Goal: Task Accomplishment & Management: Complete application form

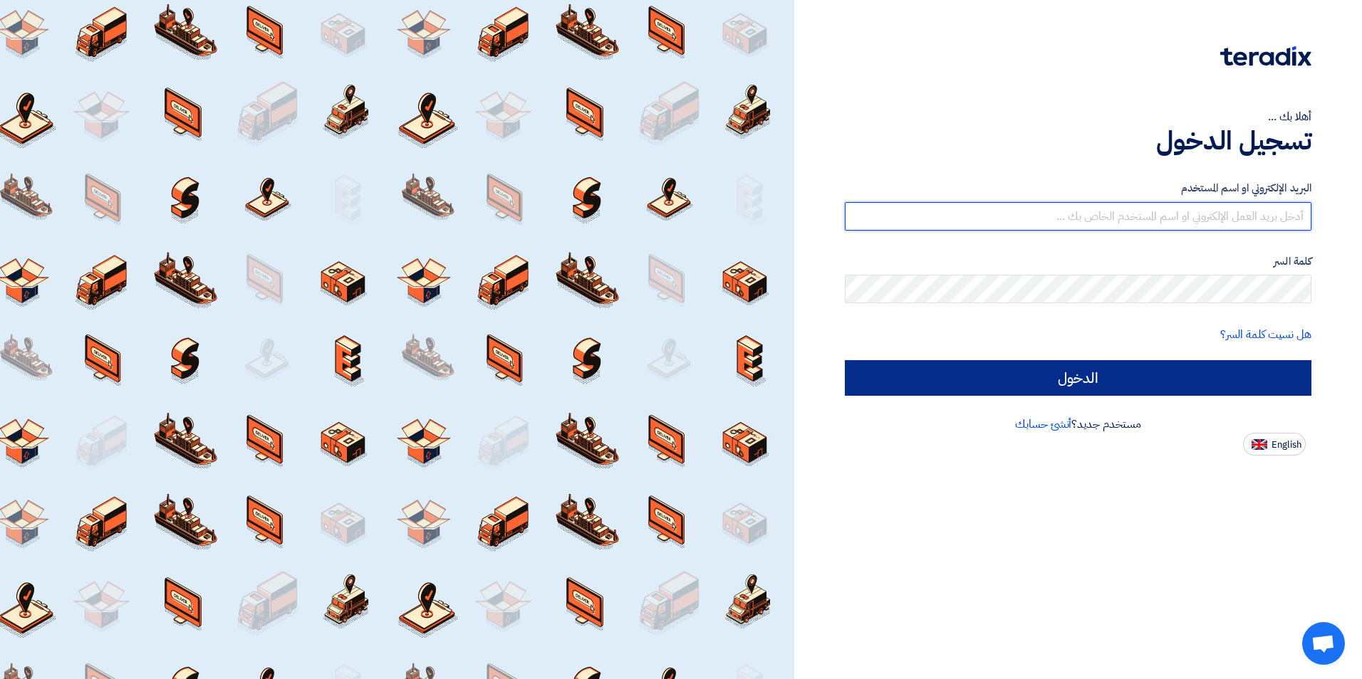
type input "o-almahdi@fbs-ksa.com"
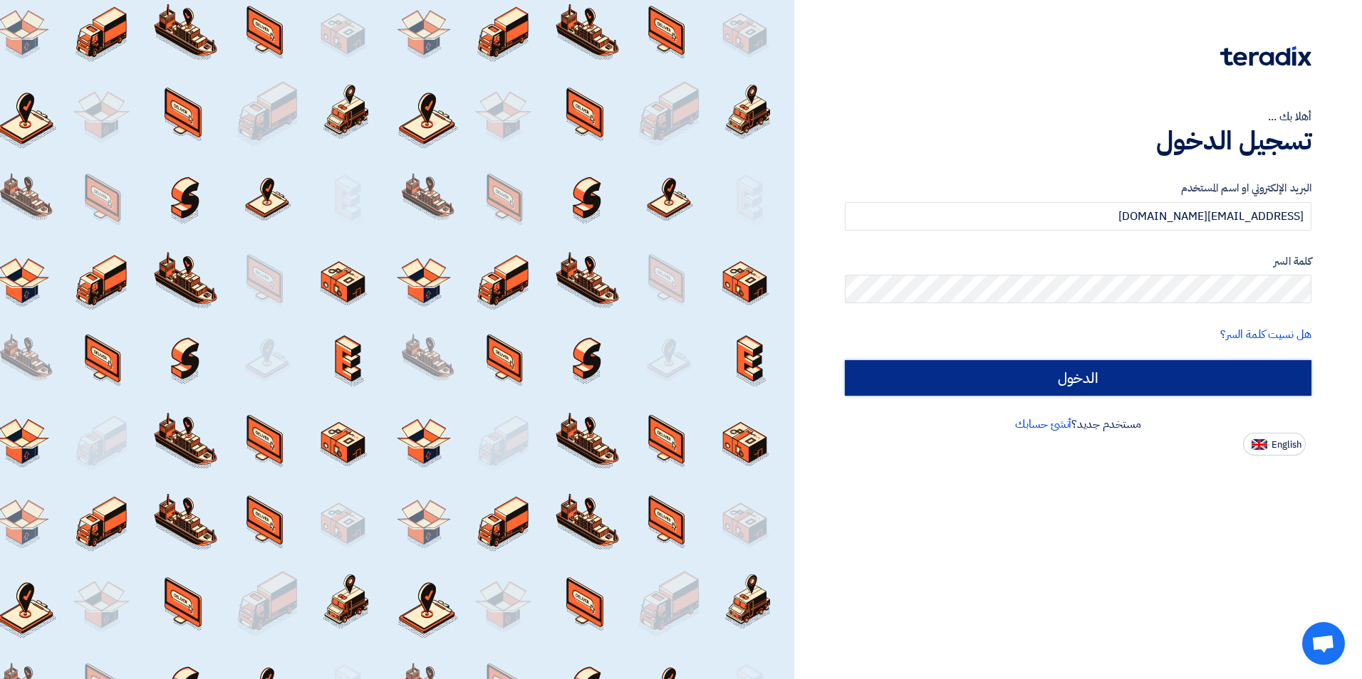
click at [1160, 380] on input "الدخول" at bounding box center [1078, 378] width 467 height 36
type input "Sign in"
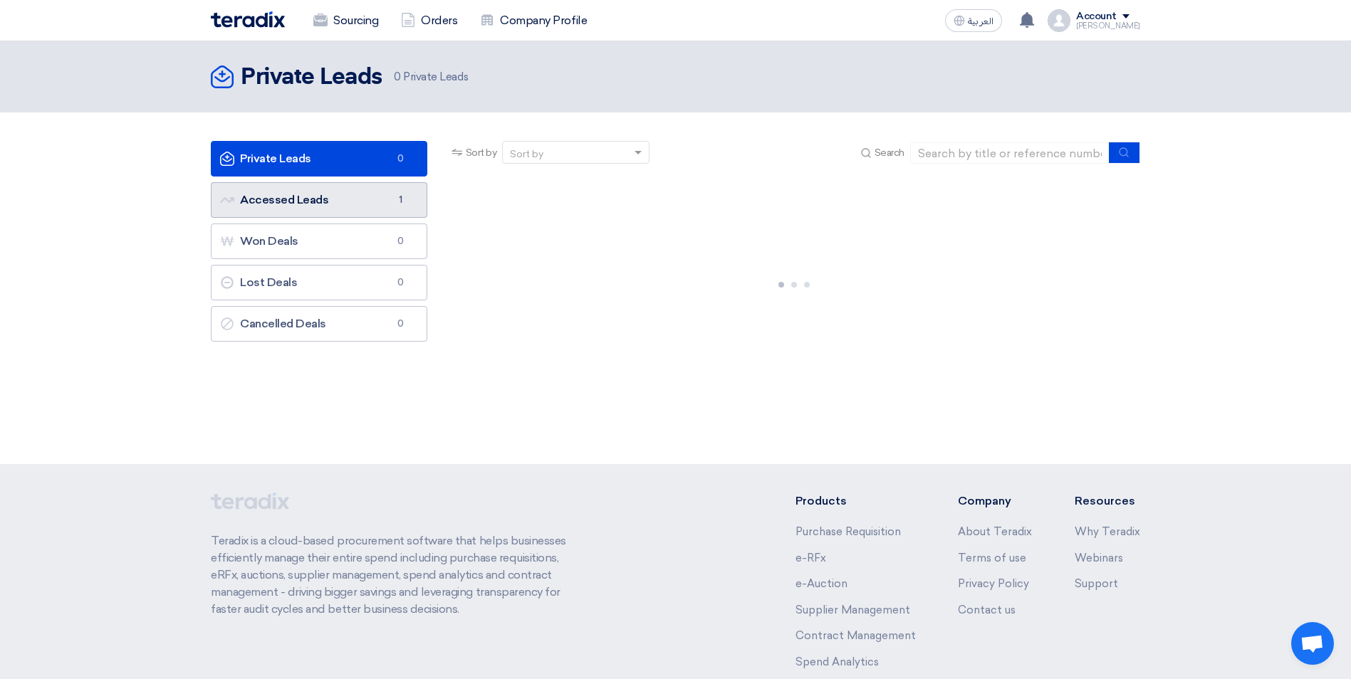
click at [350, 216] on link "Accessed Leads Accessed Leads 1" at bounding box center [319, 200] width 217 height 36
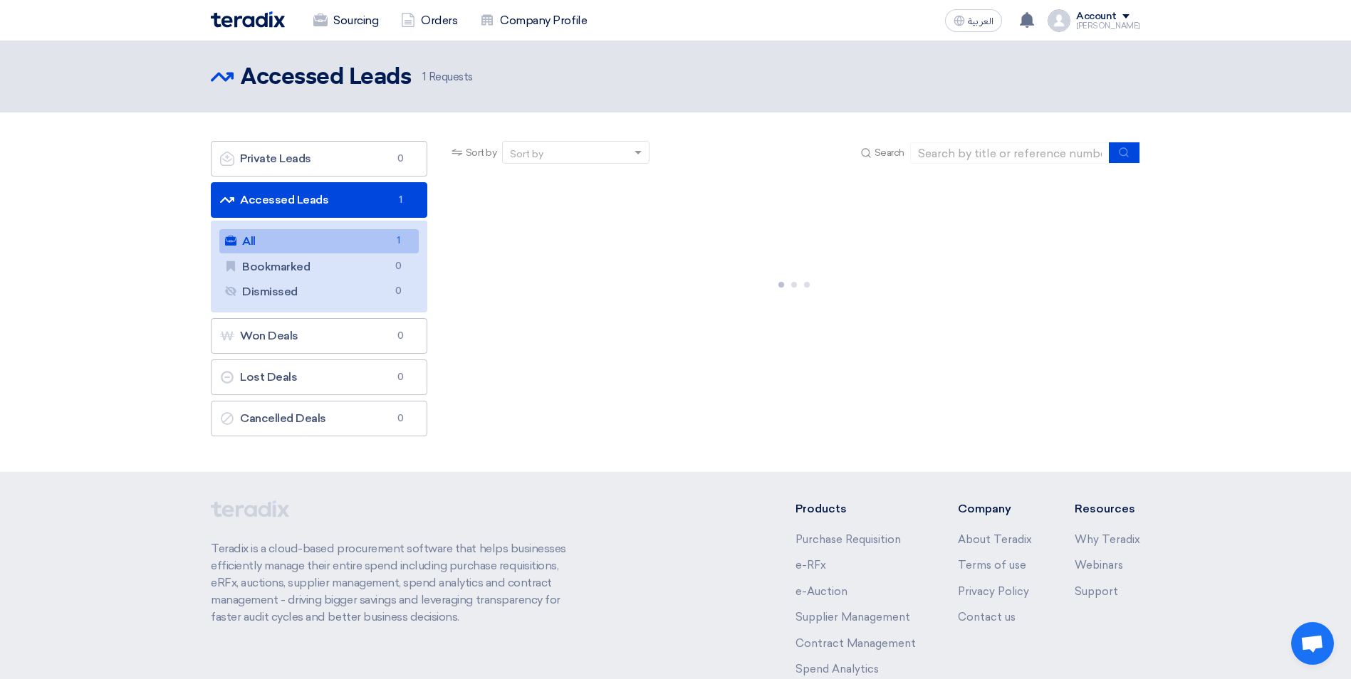
click at [340, 236] on link "All All 1" at bounding box center [318, 241] width 199 height 24
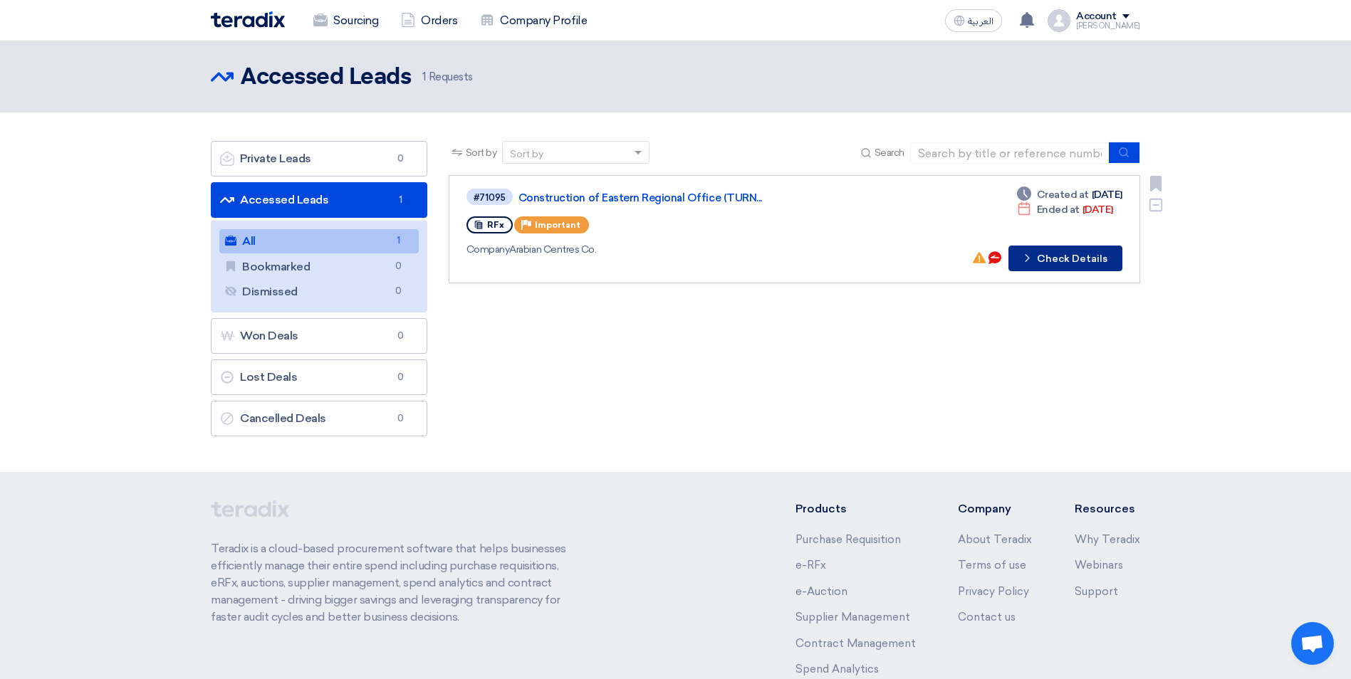
click at [1075, 265] on button "Check details Check Details" at bounding box center [1066, 259] width 114 height 26
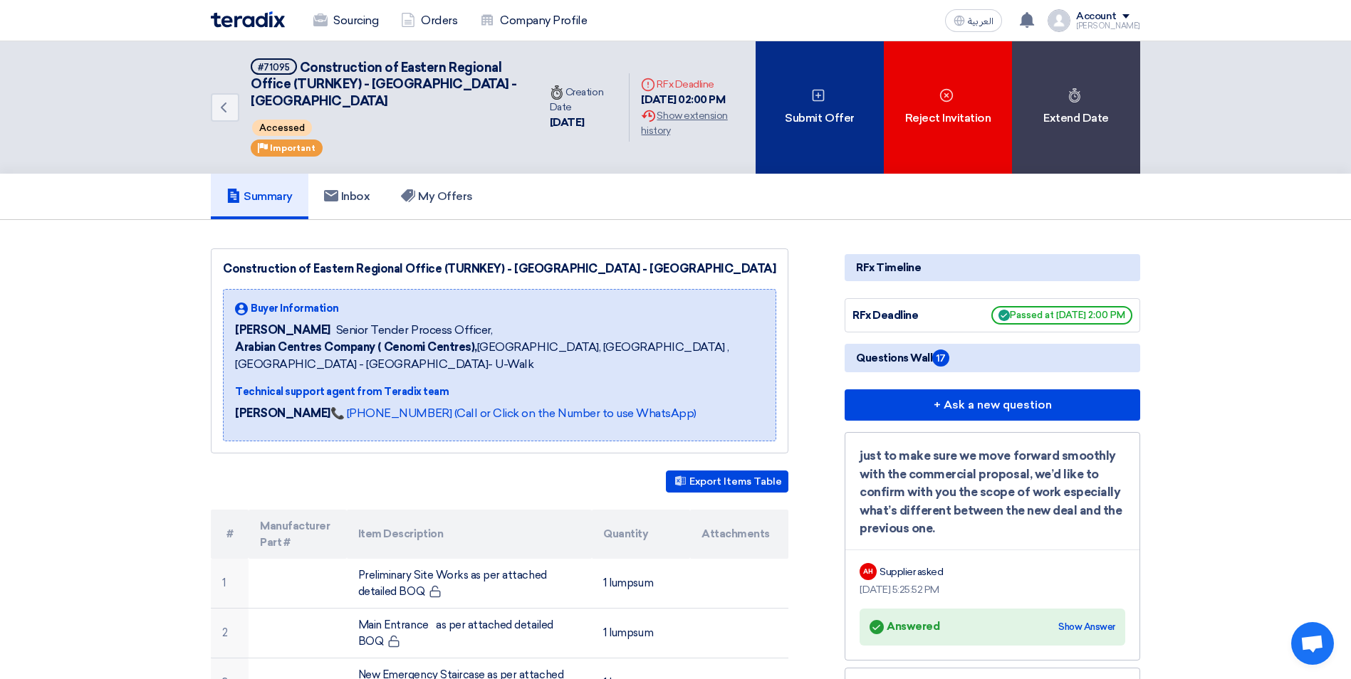
click at [816, 108] on div "Submit Offer" at bounding box center [820, 107] width 128 height 132
click at [830, 93] on div "Submit Offer" at bounding box center [820, 107] width 128 height 132
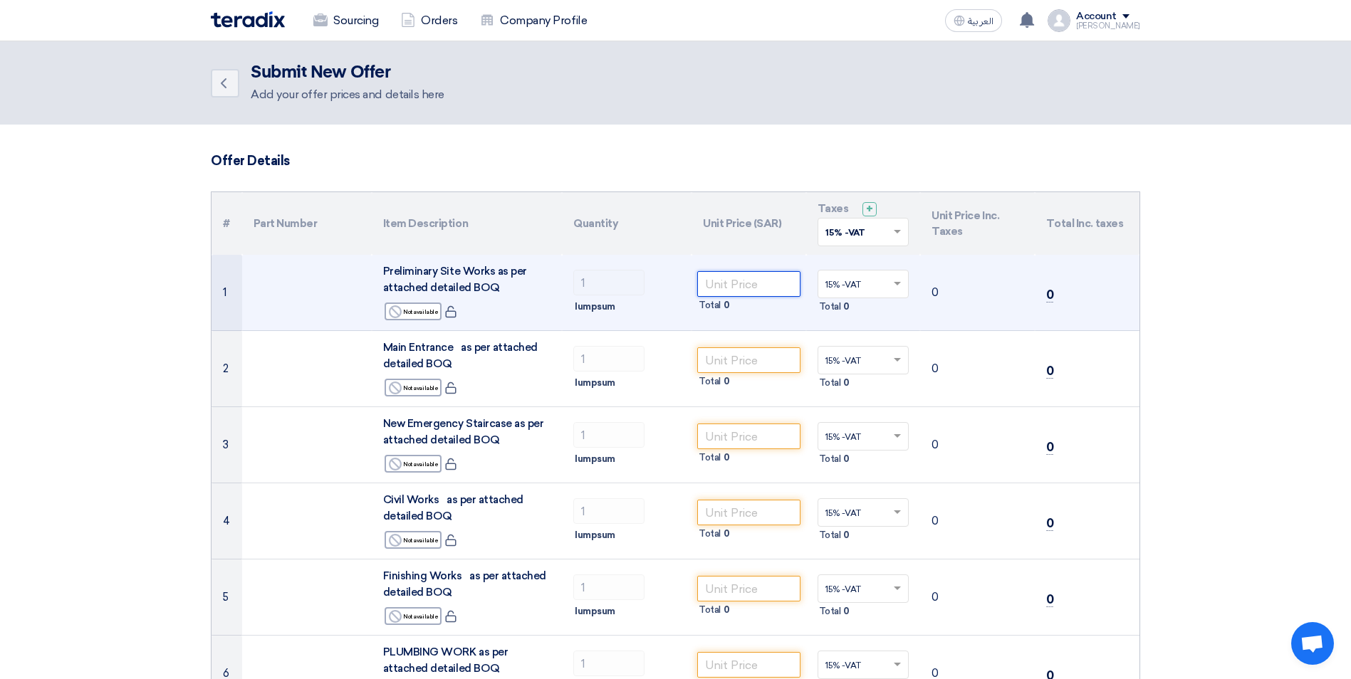
click at [733, 281] on input "number" at bounding box center [748, 284] width 103 height 26
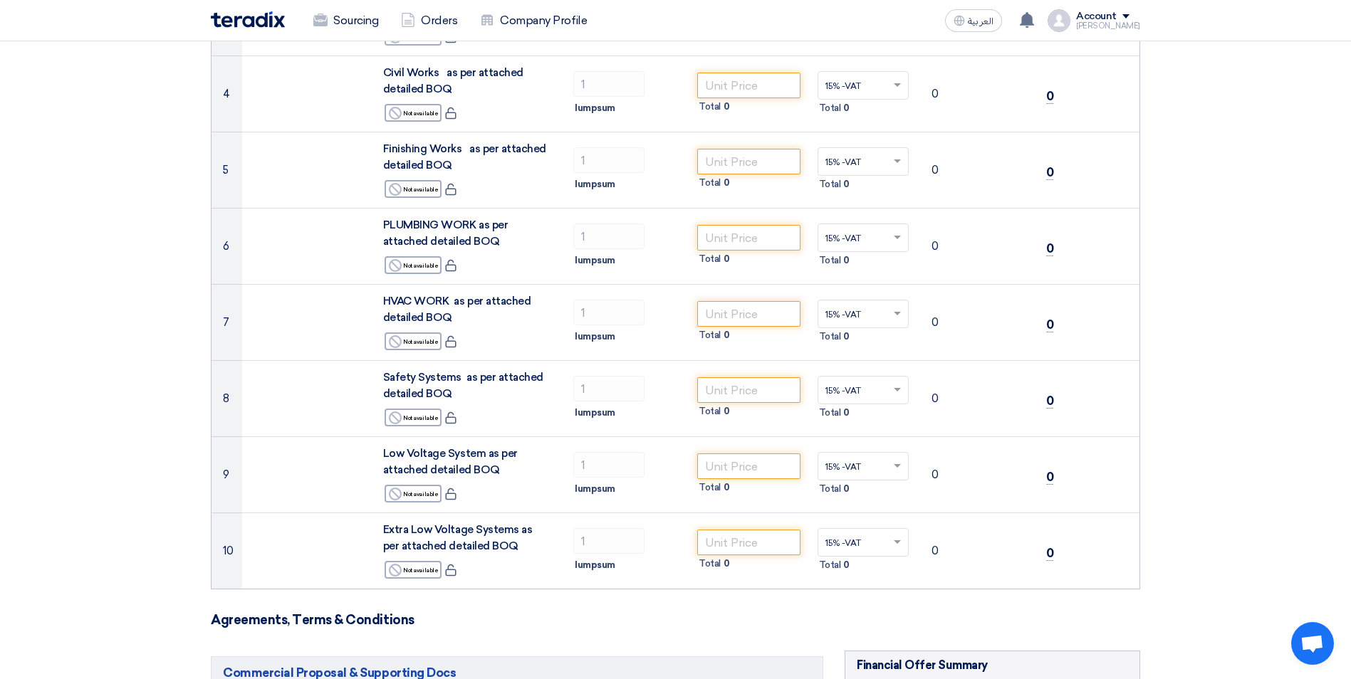
scroll to position [855, 0]
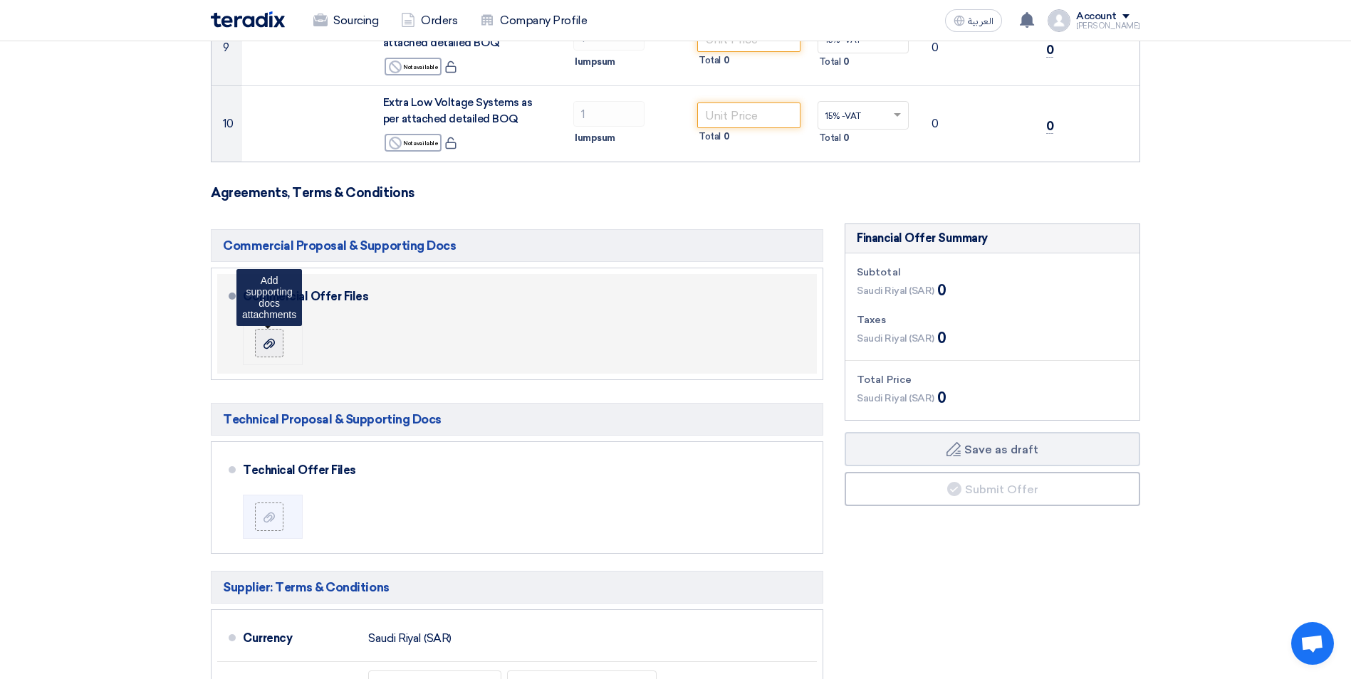
click at [273, 343] on icon at bounding box center [269, 343] width 11 height 11
click at [0, 0] on input "file" at bounding box center [0, 0] width 0 height 0
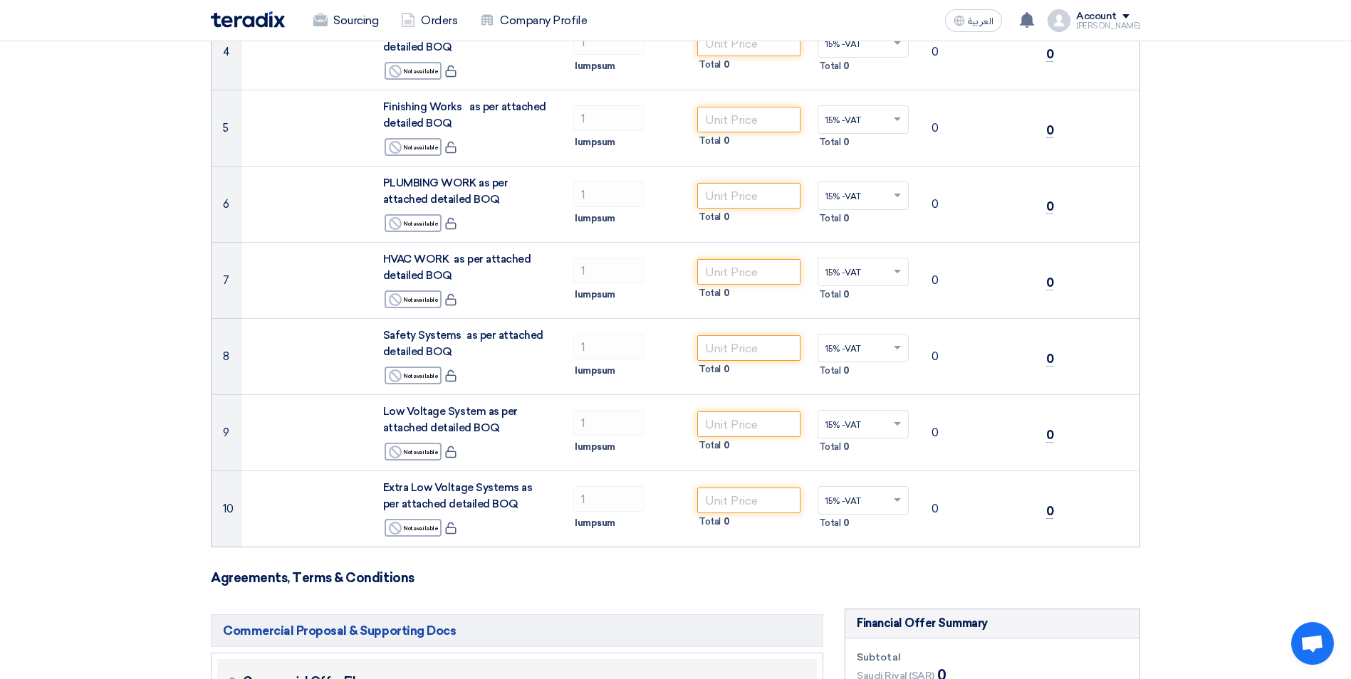
scroll to position [427, 0]
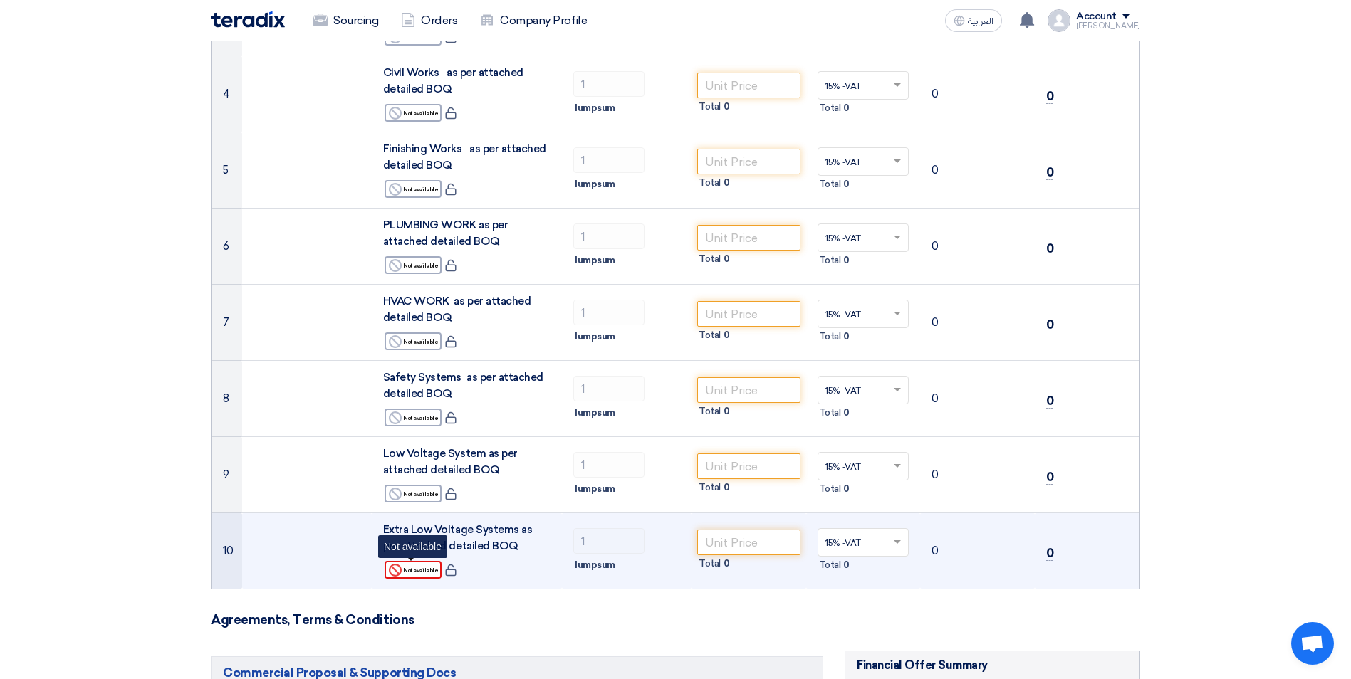
click at [429, 573] on div "Reject Not available" at bounding box center [413, 570] width 57 height 18
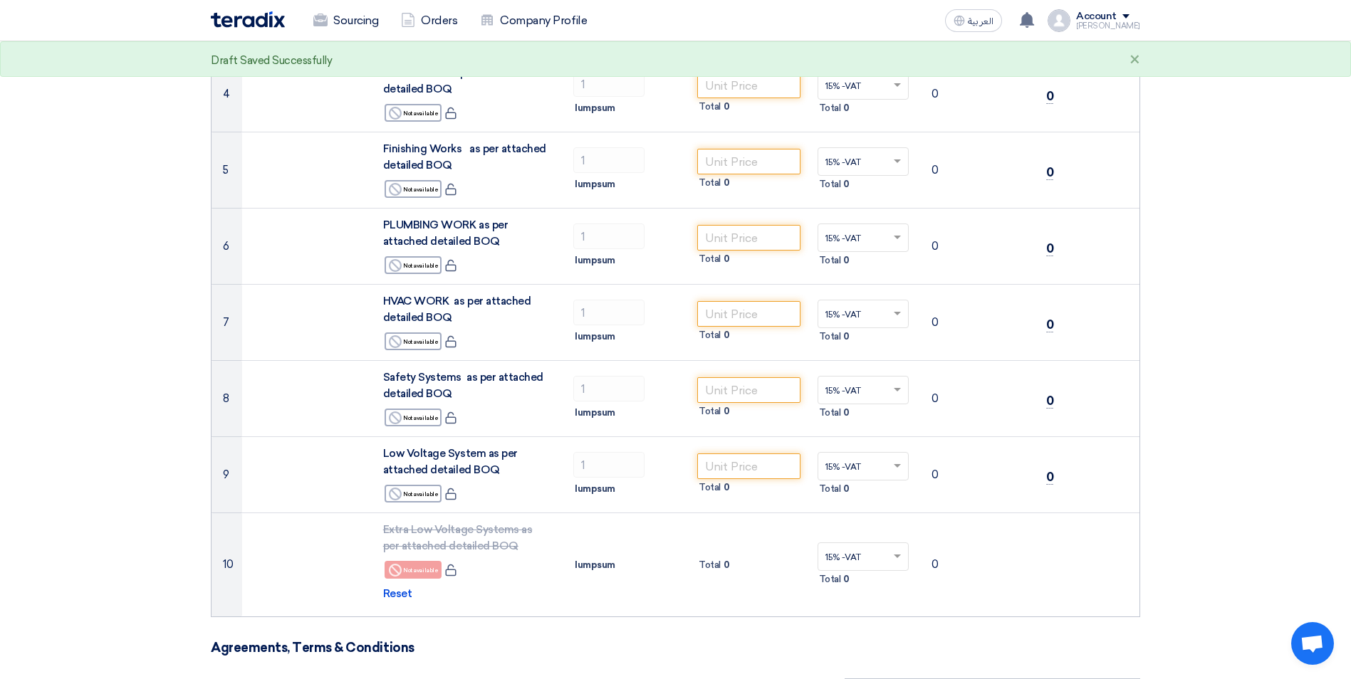
click at [1197, 478] on section "Offer Details # Part Number Item Description Quantity Unit Price (SAR) Taxes + …" at bounding box center [675, 591] width 1351 height 1788
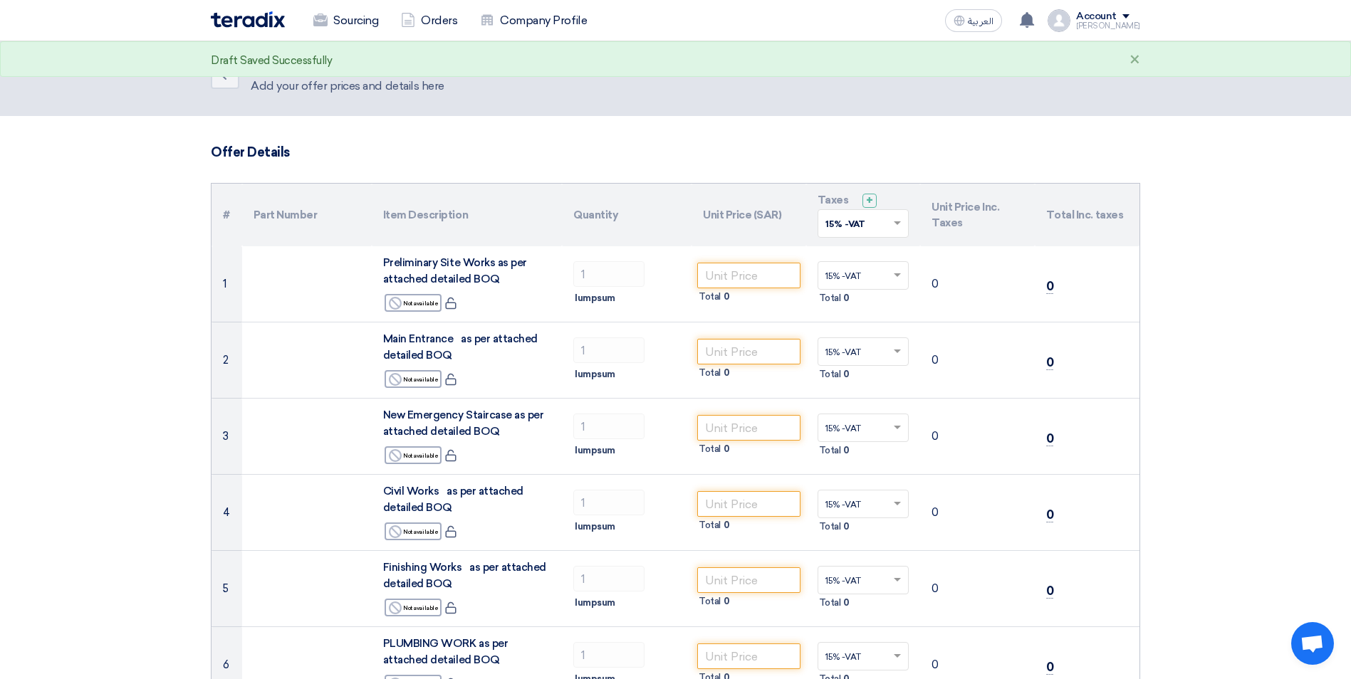
scroll to position [0, 0]
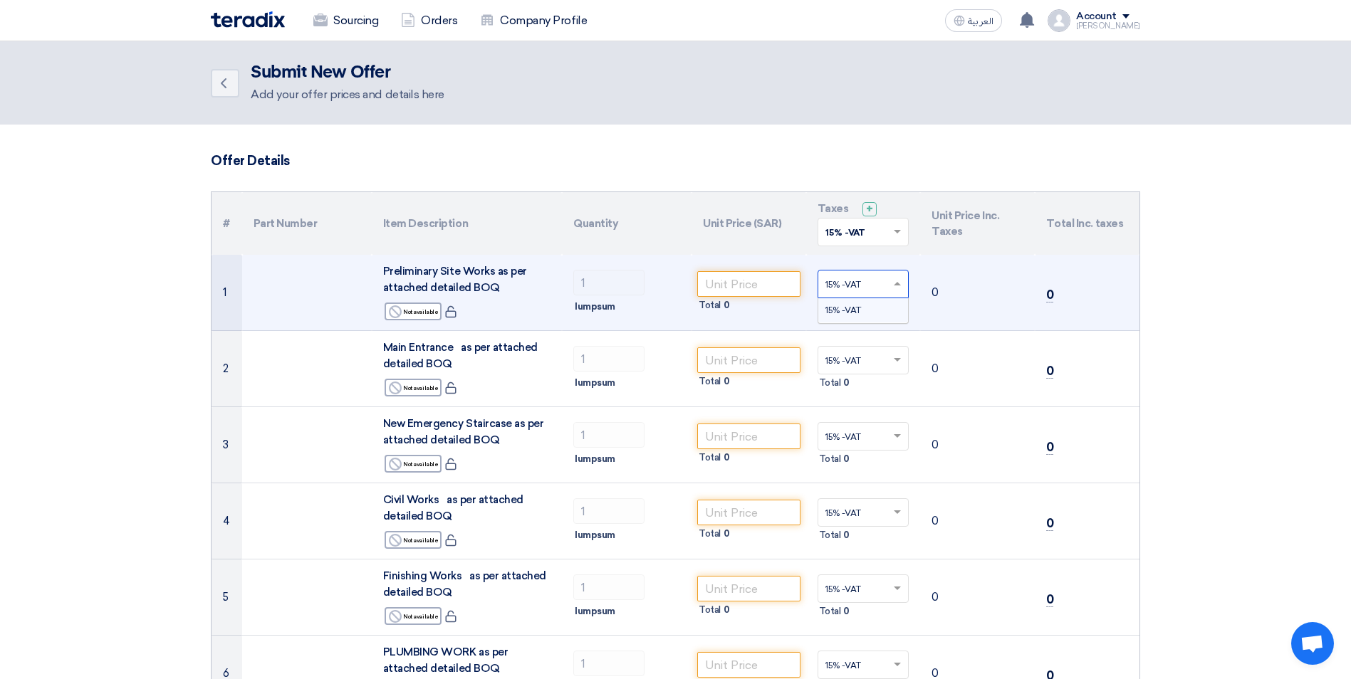
click at [903, 278] on span at bounding box center [899, 284] width 18 height 13
click at [786, 282] on input "number" at bounding box center [748, 284] width 103 height 26
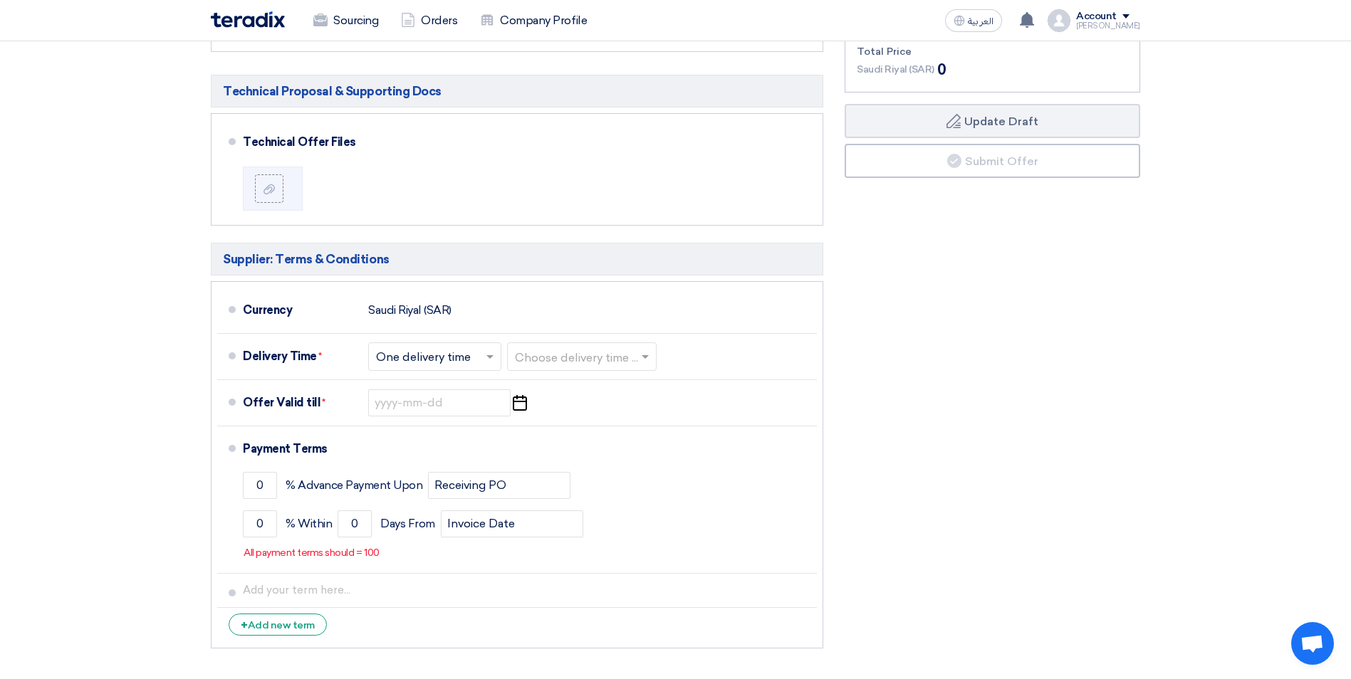
scroll to position [1282, 0]
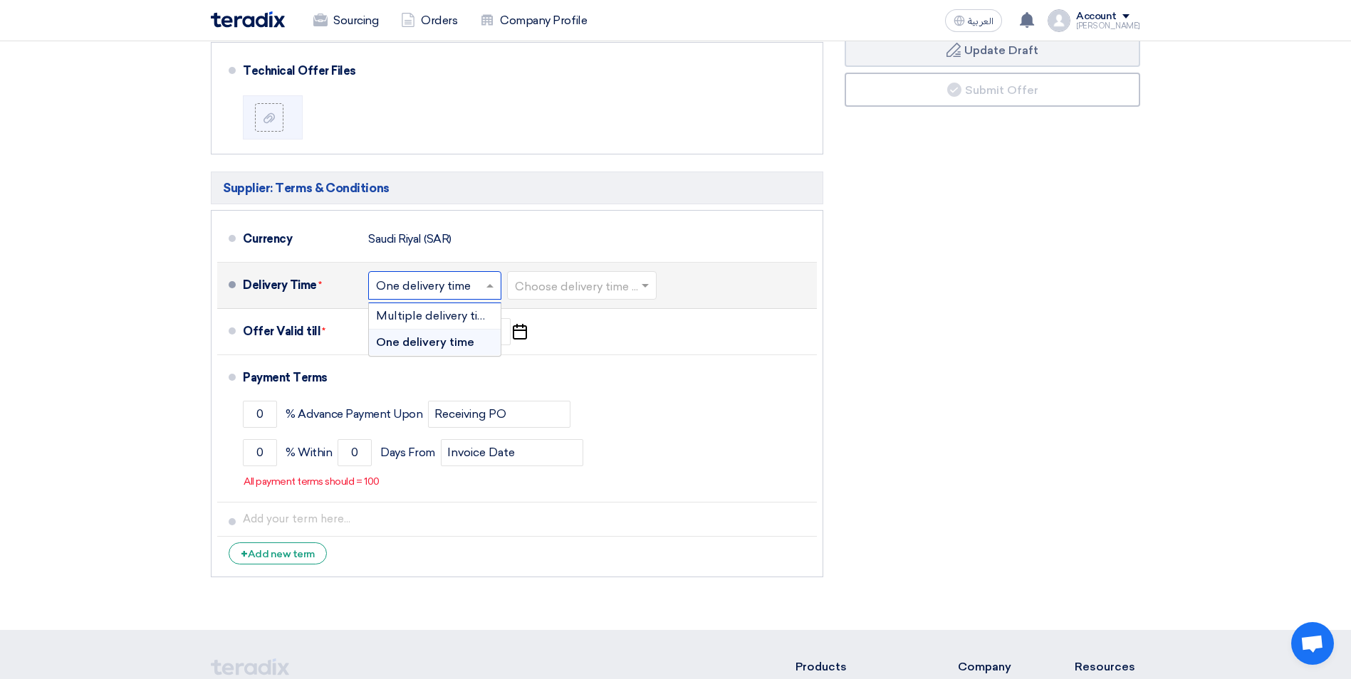
click at [494, 273] on div "Choose delivery time ... × One delivery time ×" at bounding box center [434, 285] width 133 height 28
click at [977, 338] on div "Financial Offer Summary Subtotal Saudi Riyal (SAR) 0 Taxes Saudi Riyal (SAR)" at bounding box center [992, 204] width 317 height 761
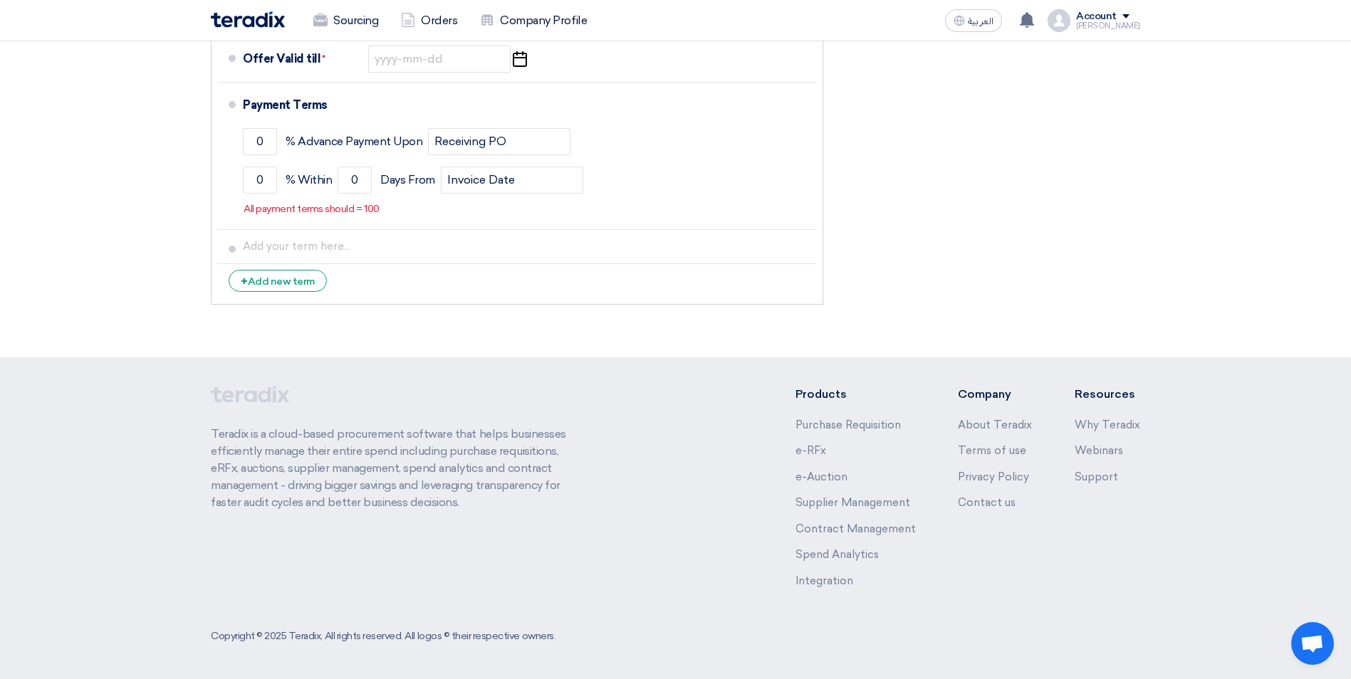
scroll to position [1484, 0]
